Goal: Task Accomplishment & Management: Manage account settings

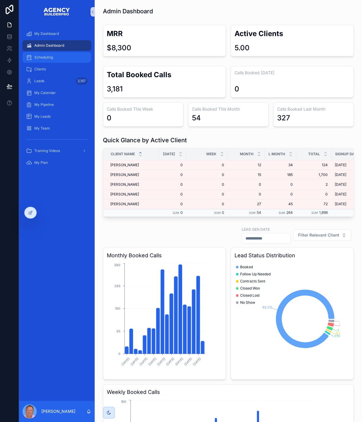
click at [47, 62] on div "Scheduling" at bounding box center [56, 57] width 61 height 9
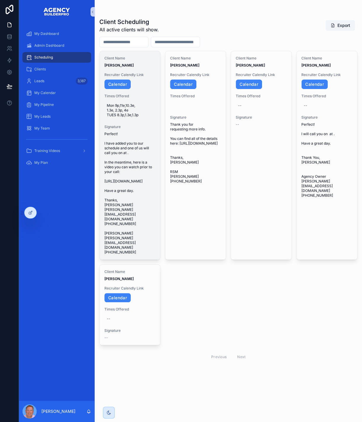
click at [143, 117] on span "Mon 9p,11e,10.3e, 1.3e, 2.3p, 4e TUES 8.3p,1.3e,1.3p" at bounding box center [130, 110] width 46 height 14
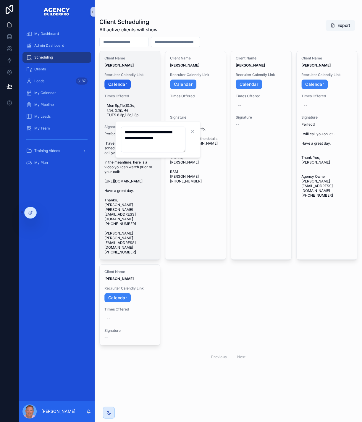
click at [131, 89] on link "Calendar" at bounding box center [117, 83] width 26 height 9
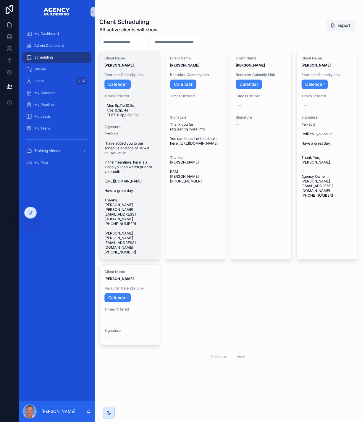
click at [148, 117] on span "Mon 9p,11e,10.3e, 1.3e, 2.3p, 4e TUES 8.3p,1.3e,1.3p" at bounding box center [130, 110] width 46 height 14
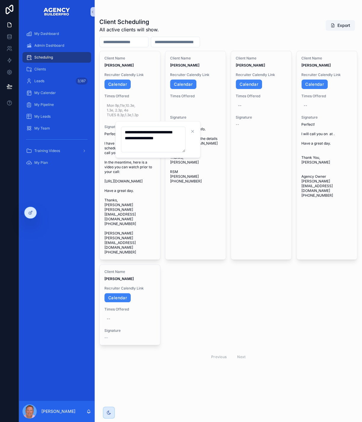
drag, startPoint x: 152, startPoint y: 143, endPoint x: 126, endPoint y: 131, distance: 28.7
click at [126, 131] on textarea "**********" at bounding box center [153, 139] width 64 height 26
type textarea "*******"
click at [203, 131] on icon "scrollable content" at bounding box center [200, 131] width 5 height 5
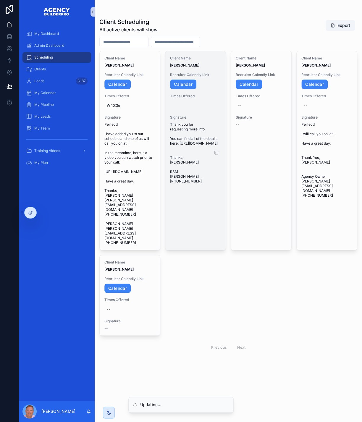
click at [221, 184] on span "Thank you for requesting more info. You can find all of the details here: [URL]…" at bounding box center [195, 152] width 51 height 61
click at [218, 155] on icon "scrollable content" at bounding box center [216, 152] width 5 height 5
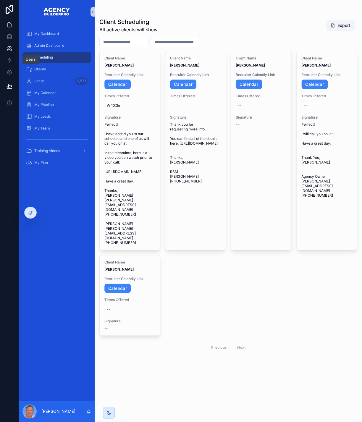
click at [11, 48] on icon at bounding box center [10, 47] width 1 height 2
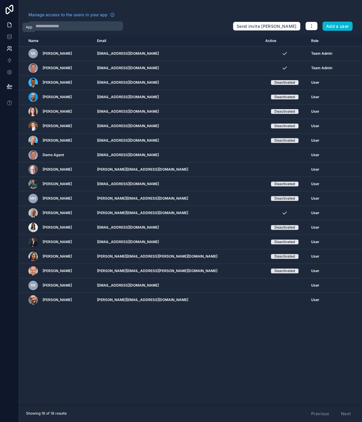
click at [12, 26] on icon at bounding box center [10, 25] width 6 height 6
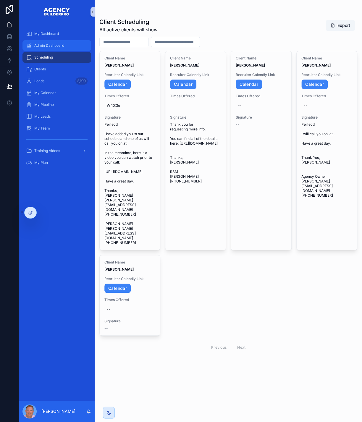
click at [51, 48] on span "Admin Dashboard" at bounding box center [49, 45] width 30 height 5
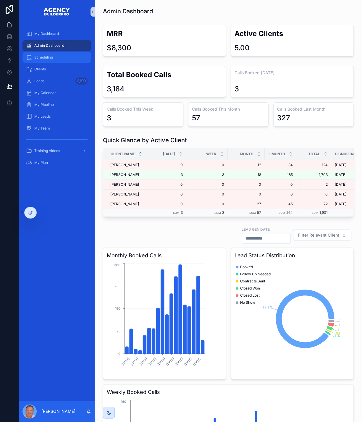
click at [61, 62] on div "Scheduling" at bounding box center [56, 57] width 61 height 9
